Goal: Find contact information: Find contact information

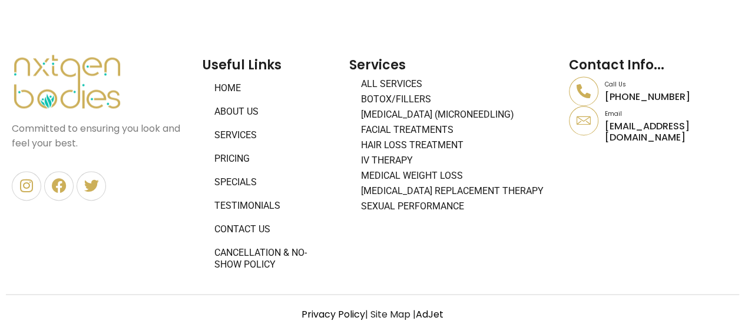
scroll to position [5286, 0]
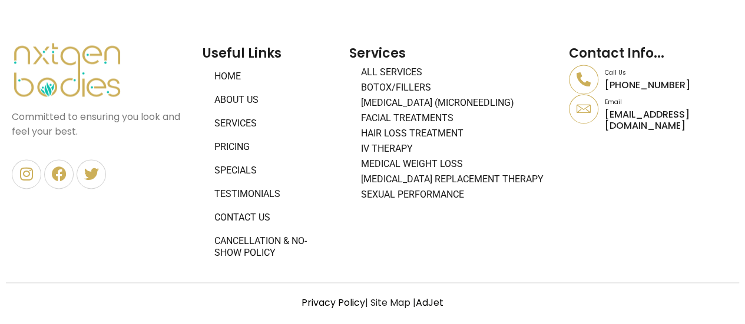
click at [246, 216] on link "Contact Us" at bounding box center [270, 218] width 135 height 24
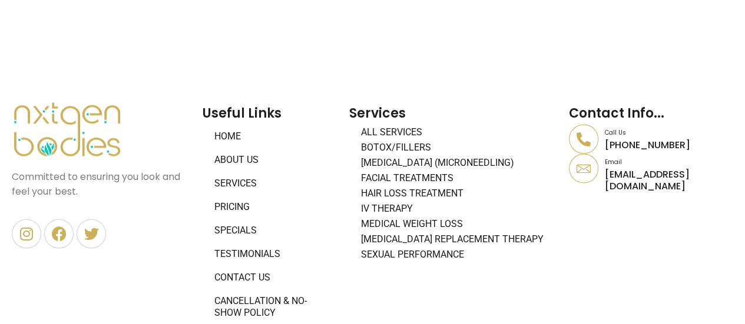
scroll to position [1118, 0]
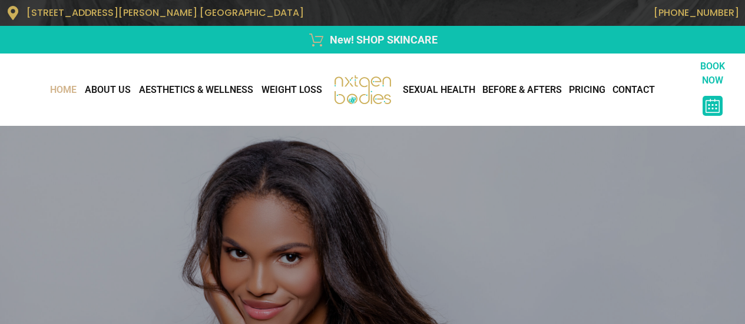
scroll to position [5287, 0]
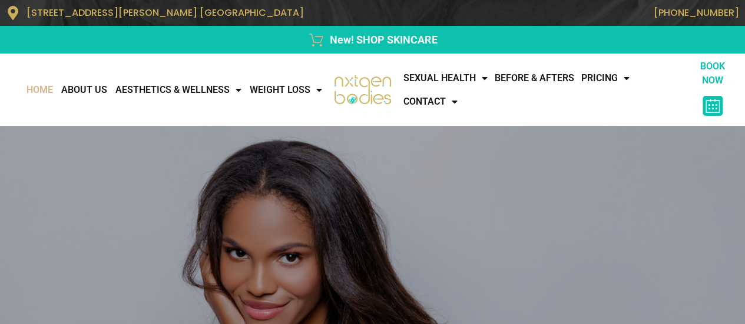
click at [141, 10] on span "[STREET_ADDRESS][PERSON_NAME] [GEOGRAPHIC_DATA]" at bounding box center [164, 13] width 277 height 14
click at [124, 15] on span "[STREET_ADDRESS][PERSON_NAME] [GEOGRAPHIC_DATA]" at bounding box center [164, 13] width 277 height 14
click at [130, 11] on span "[STREET_ADDRESS][PERSON_NAME] [GEOGRAPHIC_DATA]" at bounding box center [164, 13] width 277 height 14
click at [415, 101] on link "CONTACT" at bounding box center [429, 102] width 61 height 24
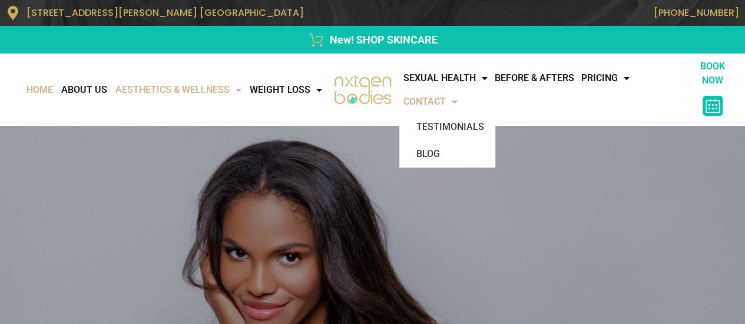
click at [193, 82] on link "AESTHETICS & WELLNESS" at bounding box center [178, 90] width 134 height 24
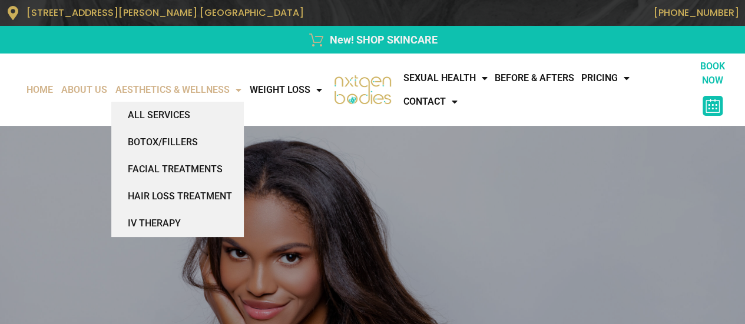
click at [111, 81] on link "About Us" at bounding box center [84, 90] width 54 height 24
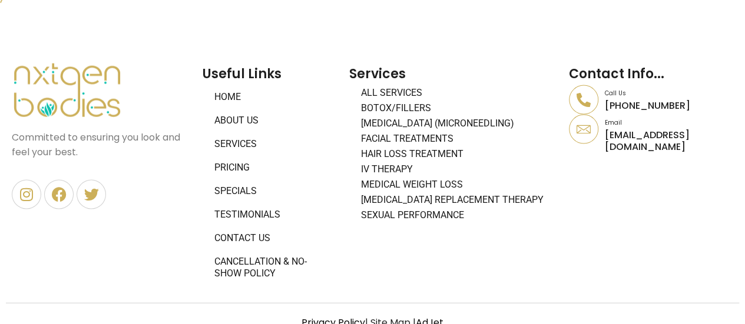
scroll to position [1178, 0]
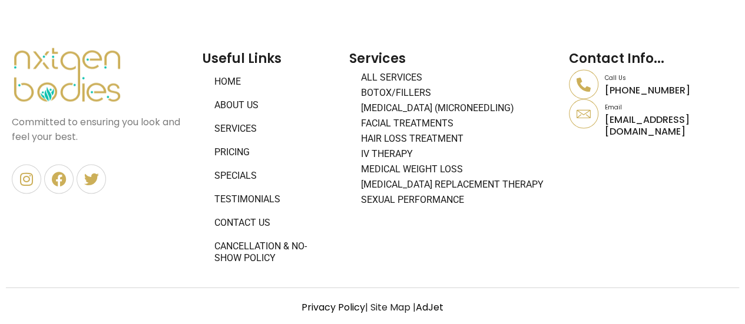
click at [250, 220] on link "Contact Us" at bounding box center [270, 223] width 135 height 24
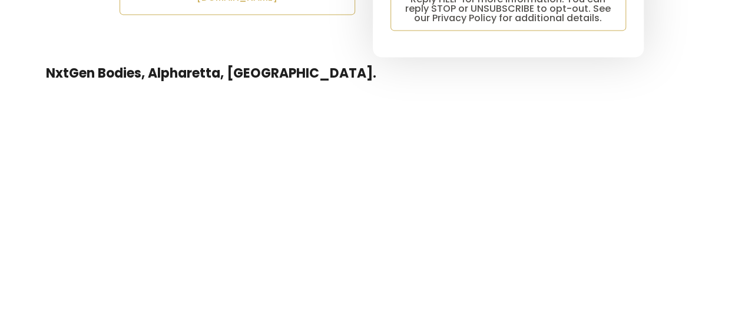
scroll to position [1118, 0]
